Goal: Task Accomplishment & Management: Manage account settings

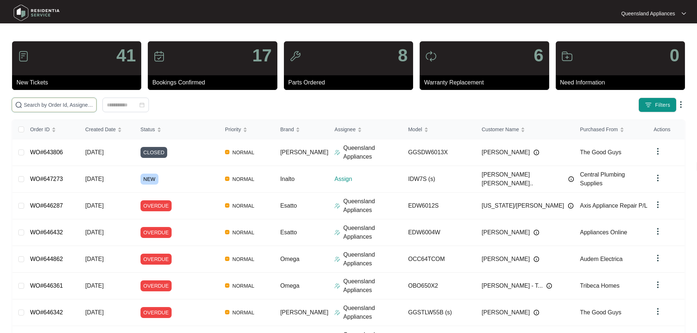
click at [88, 106] on input "text" at bounding box center [58, 105] width 69 height 8
paste input "647262"
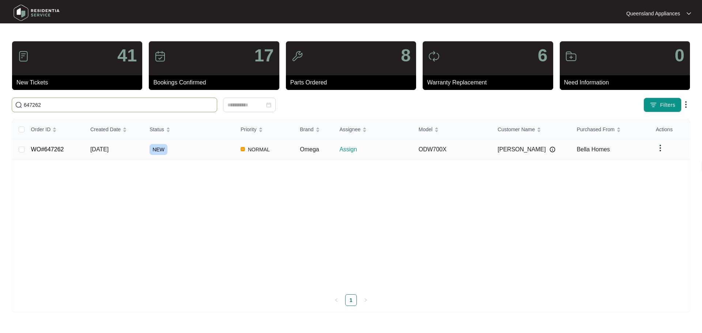
type input "647262"
click at [50, 148] on link "WO#647262" at bounding box center [47, 149] width 33 height 6
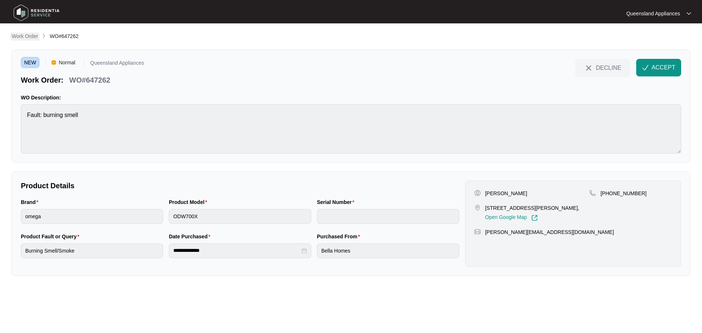
click at [34, 35] on p "Work Order" at bounding box center [25, 36] width 26 height 7
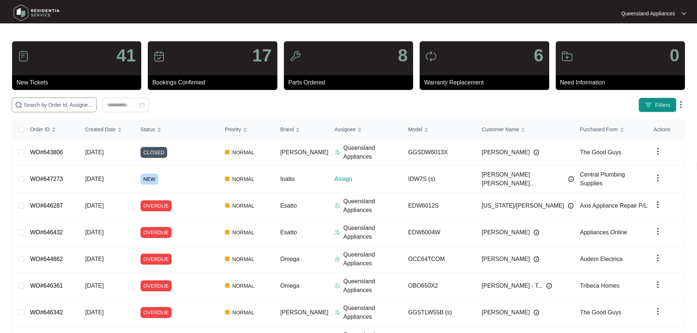
click at [93, 104] on input "text" at bounding box center [58, 105] width 69 height 8
paste input "647273"
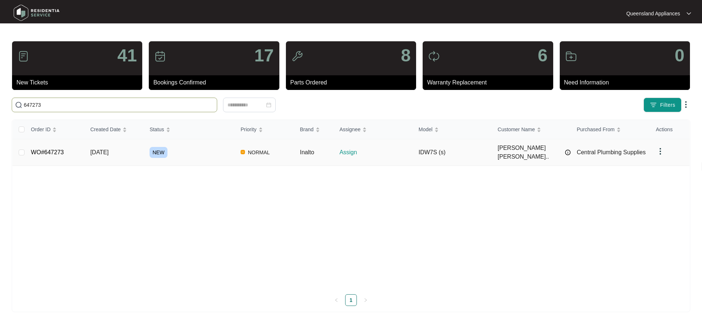
type input "647273"
click at [48, 152] on link "WO#647273" at bounding box center [47, 152] width 33 height 6
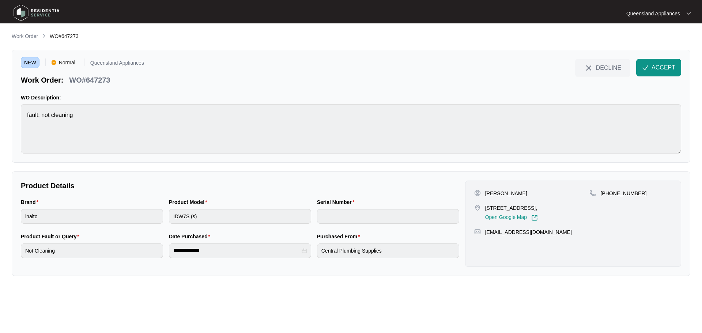
click at [29, 64] on span "NEW" at bounding box center [30, 62] width 19 height 11
click at [28, 34] on p "Work Order" at bounding box center [25, 36] width 26 height 7
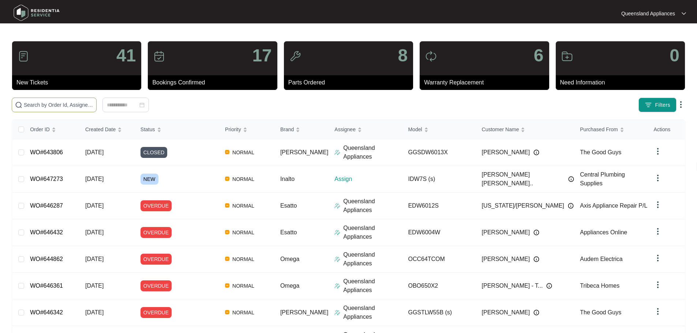
click at [93, 109] on input "text" at bounding box center [58, 105] width 69 height 8
paste input "647318"
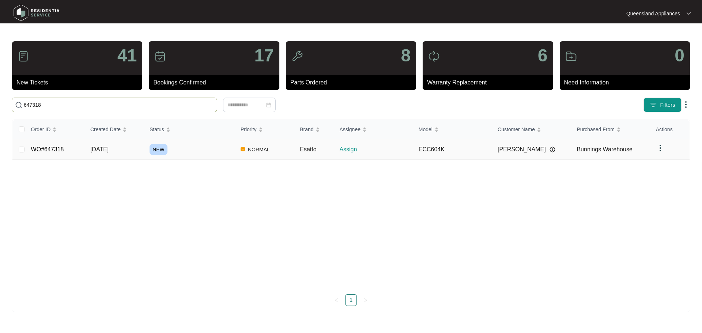
type input "647318"
click at [45, 149] on link "WO#647318" at bounding box center [47, 149] width 33 height 6
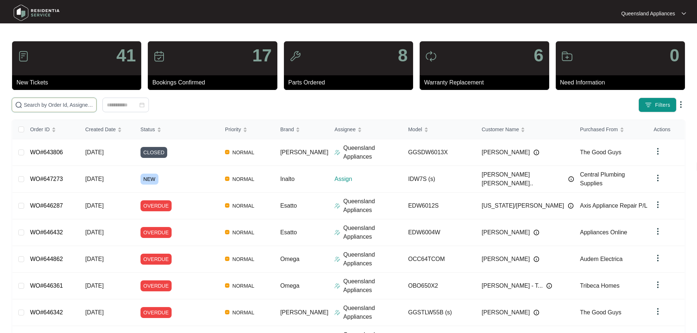
click at [93, 105] on input "text" at bounding box center [58, 105] width 69 height 8
paste input "647273"
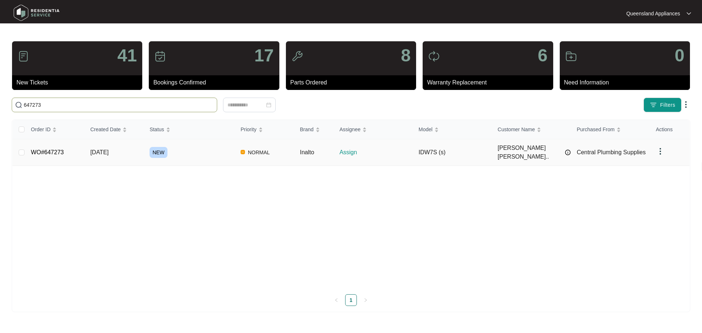
type input "647273"
click at [52, 149] on link "WO#647273" at bounding box center [47, 152] width 33 height 6
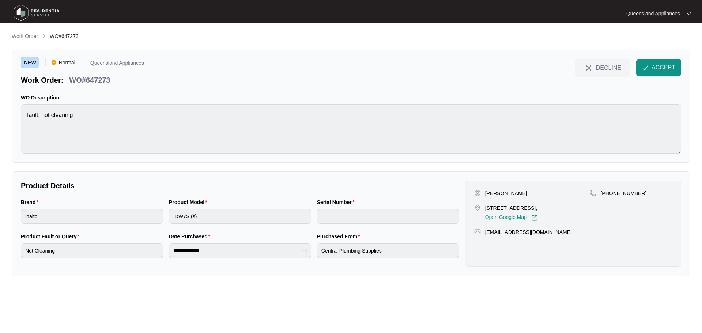
click at [27, 61] on span "NEW" at bounding box center [30, 62] width 19 height 11
click at [26, 37] on p "Work Order" at bounding box center [25, 36] width 26 height 7
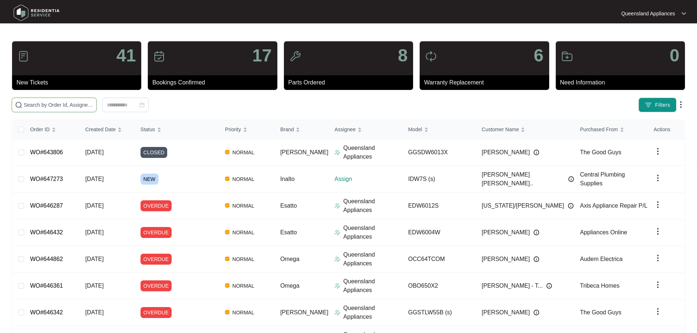
click at [79, 104] on input "text" at bounding box center [58, 105] width 69 height 8
paste input "647318"
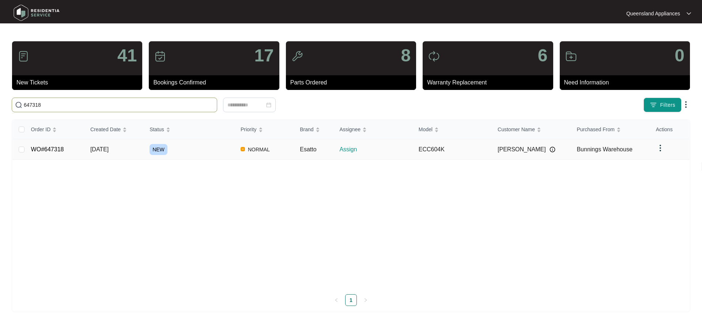
type input "647318"
click at [46, 150] on link "WO#647318" at bounding box center [47, 149] width 33 height 6
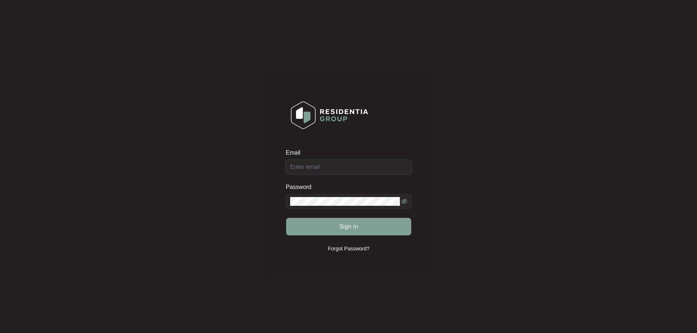
type input "[EMAIL_ADDRESS][DOMAIN_NAME]"
click at [352, 227] on div "Sign in" at bounding box center [349, 227] width 126 height 18
click at [365, 227] on button "Sign in" at bounding box center [348, 227] width 125 height 18
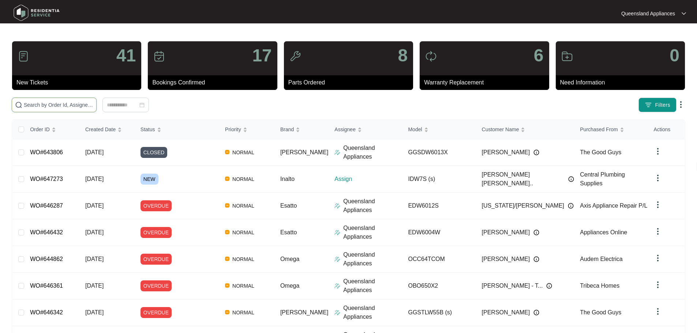
click at [74, 106] on input "text" at bounding box center [58, 105] width 69 height 8
paste input "647262"
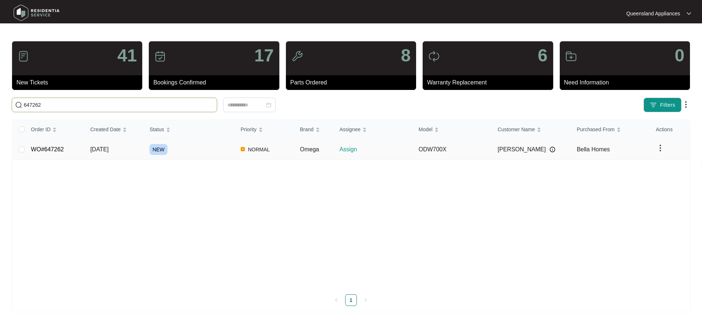
type input "647262"
click at [47, 148] on link "WO#647262" at bounding box center [47, 149] width 33 height 6
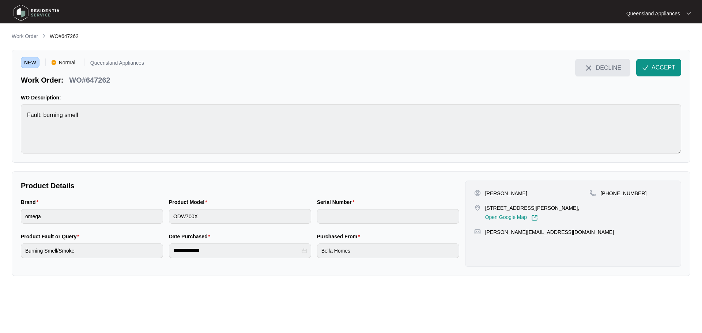
click at [612, 68] on span "DECLINE" at bounding box center [608, 68] width 25 height 8
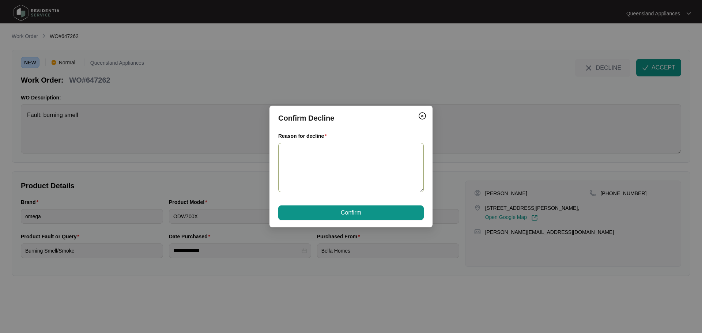
click at [358, 174] on textarea "Reason for decline" at bounding box center [351, 167] width 146 height 49
type textarea "Outside service area"
click at [350, 210] on span "Confirm" at bounding box center [351, 212] width 20 height 9
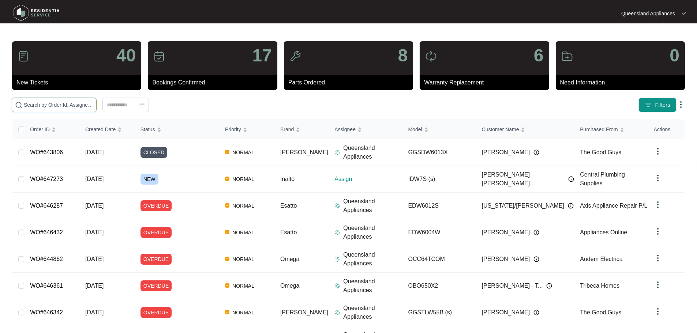
click at [45, 105] on input "text" at bounding box center [58, 105] width 69 height 8
paste input "647273"
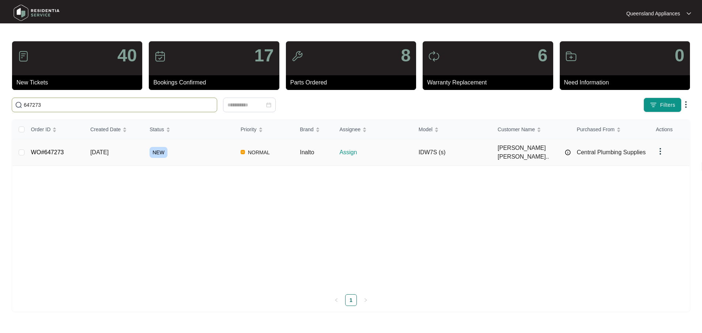
type input "647273"
click at [41, 155] on td "WO#647273" at bounding box center [54, 152] width 59 height 27
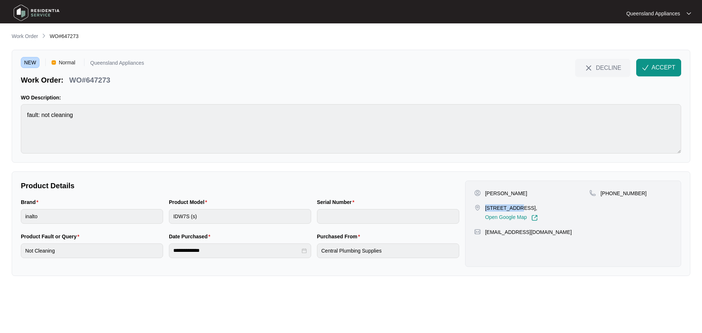
drag, startPoint x: 486, startPoint y: 208, endPoint x: 515, endPoint y: 205, distance: 28.6
click at [515, 205] on p "[STREET_ADDRESS]," at bounding box center [511, 207] width 53 height 7
copy p "15 Pinnacles"
click at [96, 80] on p "WO#647273" at bounding box center [89, 80] width 41 height 10
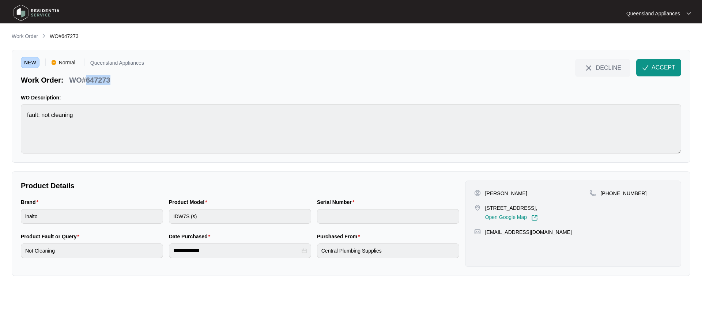
copy p "647273"
click at [672, 65] on span "ACCEPT" at bounding box center [664, 67] width 24 height 9
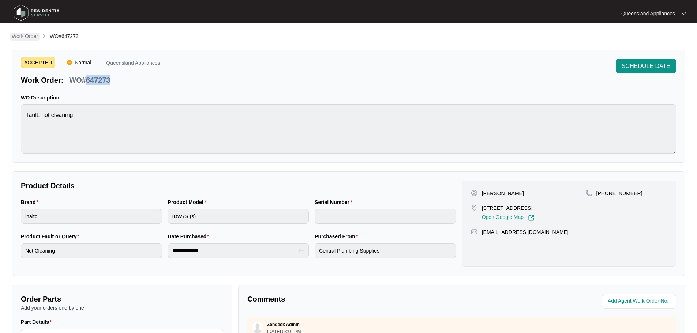
click at [26, 37] on p "Work Order" at bounding box center [25, 36] width 26 height 7
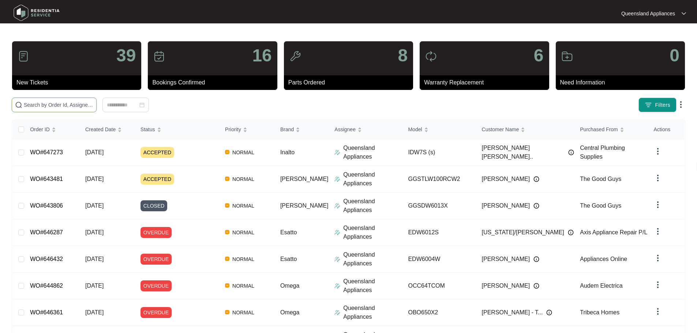
click at [93, 103] on input "text" at bounding box center [58, 105] width 69 height 8
paste input "647318"
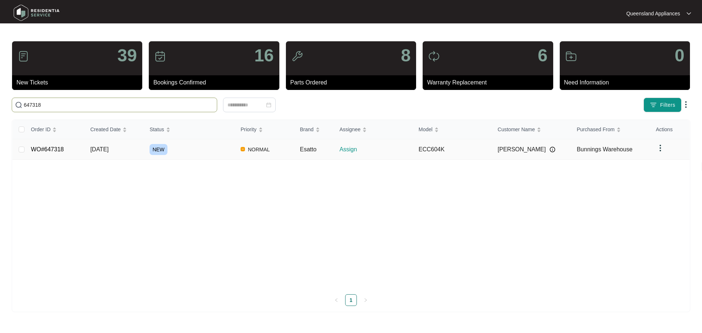
type input "647318"
click at [56, 149] on link "WO#647318" at bounding box center [47, 149] width 33 height 6
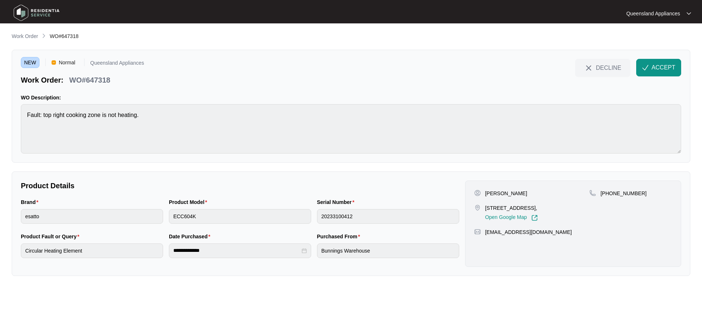
drag, startPoint x: 496, startPoint y: 207, endPoint x: 556, endPoint y: 209, distance: 60.7
click at [538, 209] on p "[STREET_ADDRESS]," at bounding box center [511, 207] width 53 height 7
copy p "19, 580-584 Browns Plains"
